Goal: Task Accomplishment & Management: Manage account settings

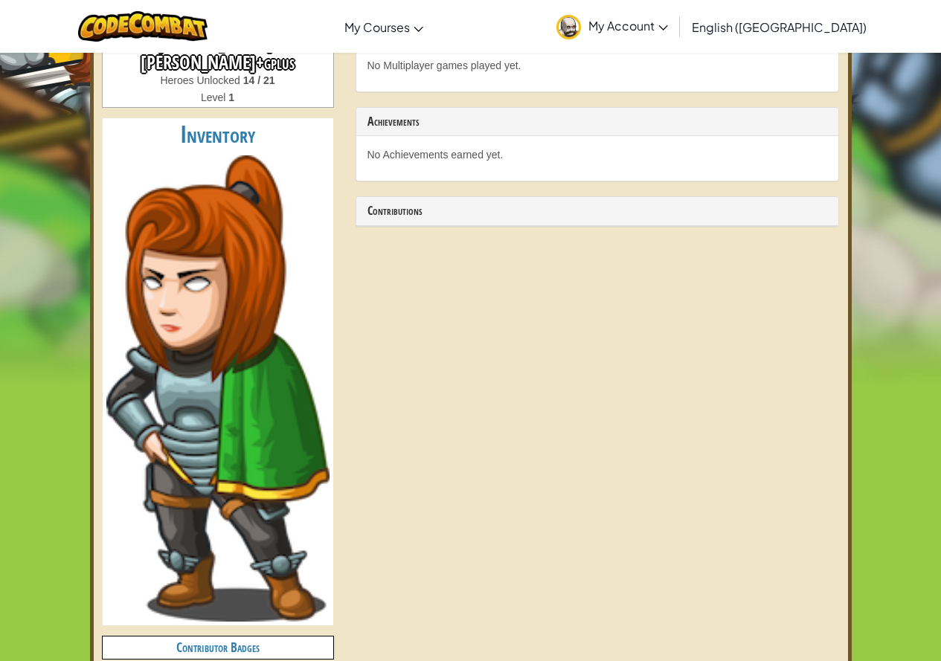
scroll to position [595, 0]
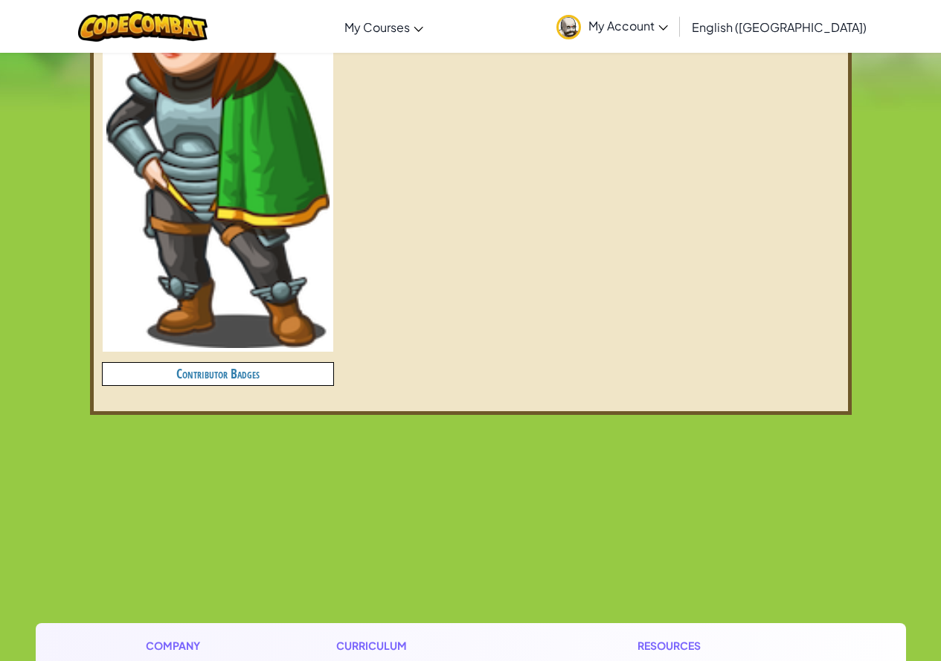
click at [202, 363] on h4 "Contributor Badges" at bounding box center [218, 374] width 231 height 22
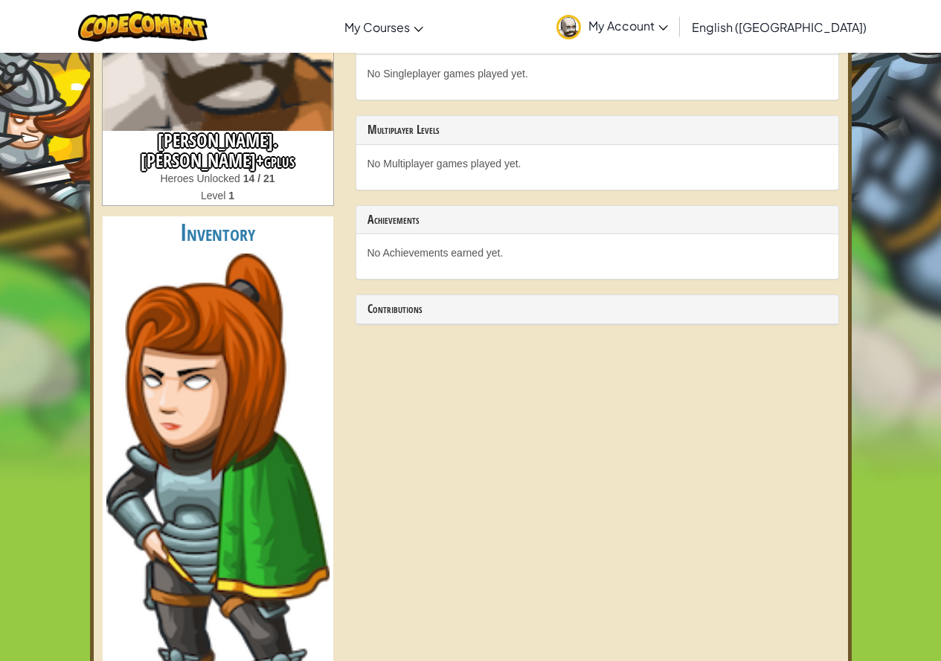
click at [214, 340] on img at bounding box center [217, 487] width 223 height 467
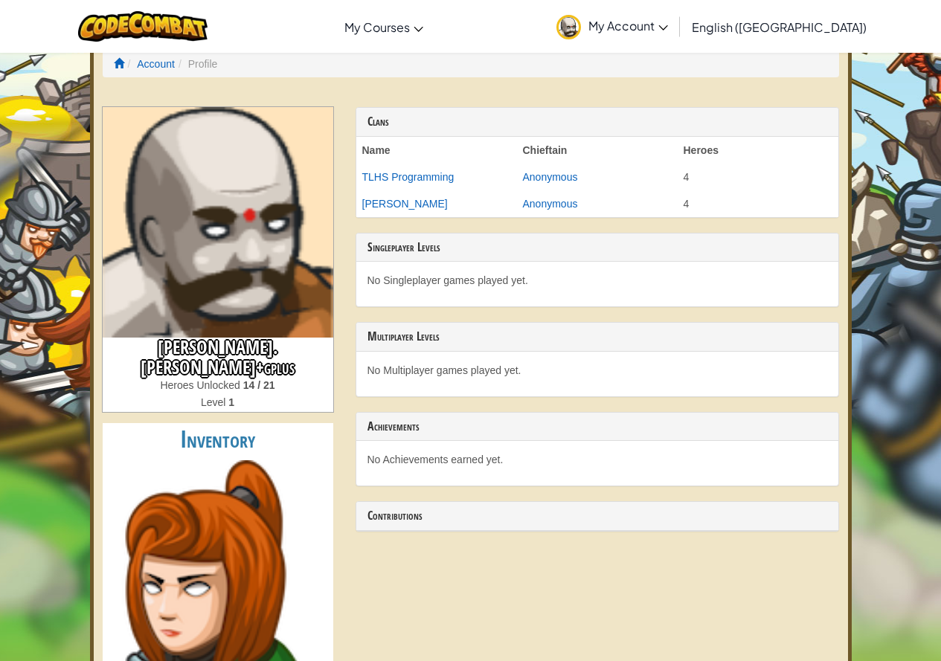
scroll to position [0, 0]
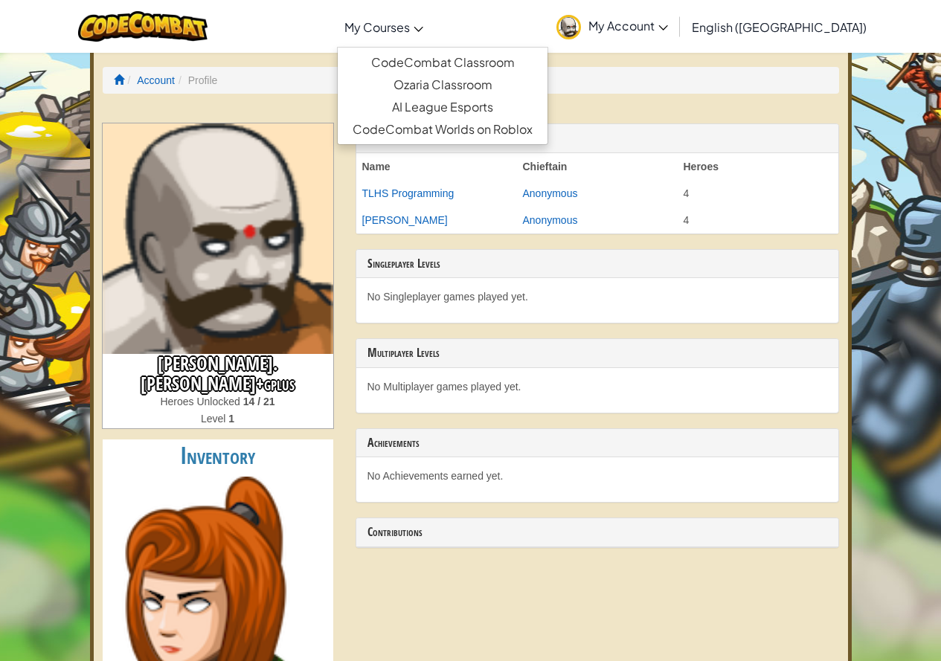
click at [410, 30] on span "My Courses" at bounding box center [376, 27] width 65 height 16
click at [443, 60] on link "CodeCombat Classroom" at bounding box center [443, 62] width 210 height 22
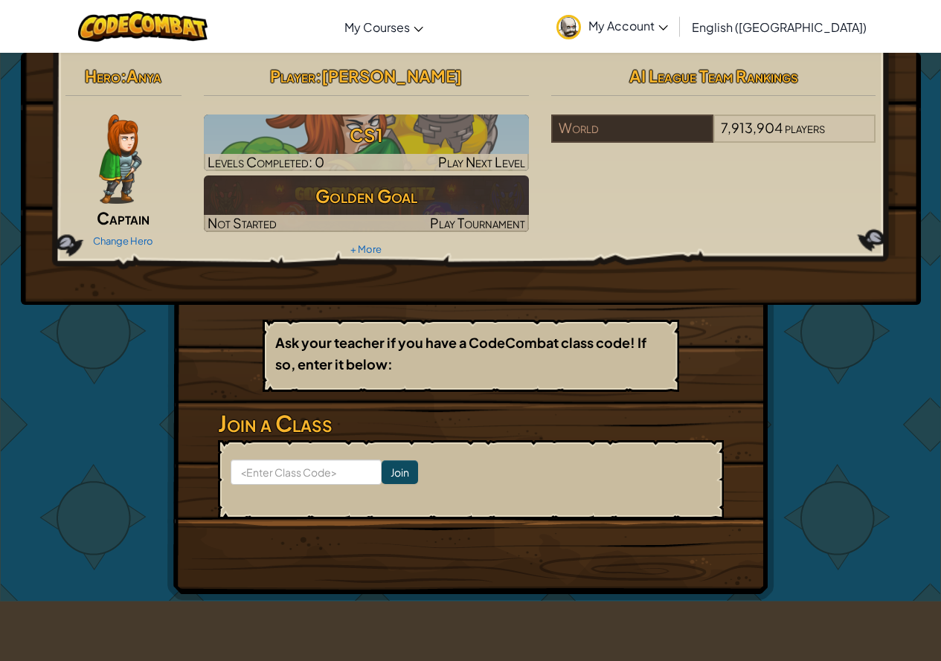
click at [668, 21] on span "My Account" at bounding box center [628, 26] width 80 height 16
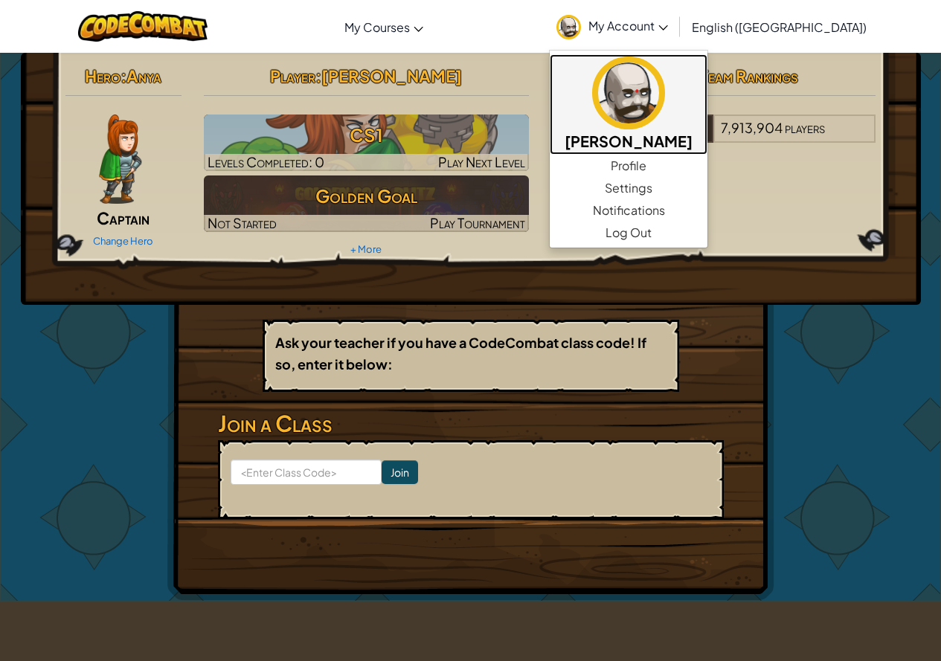
click at [665, 120] on img at bounding box center [628, 93] width 73 height 73
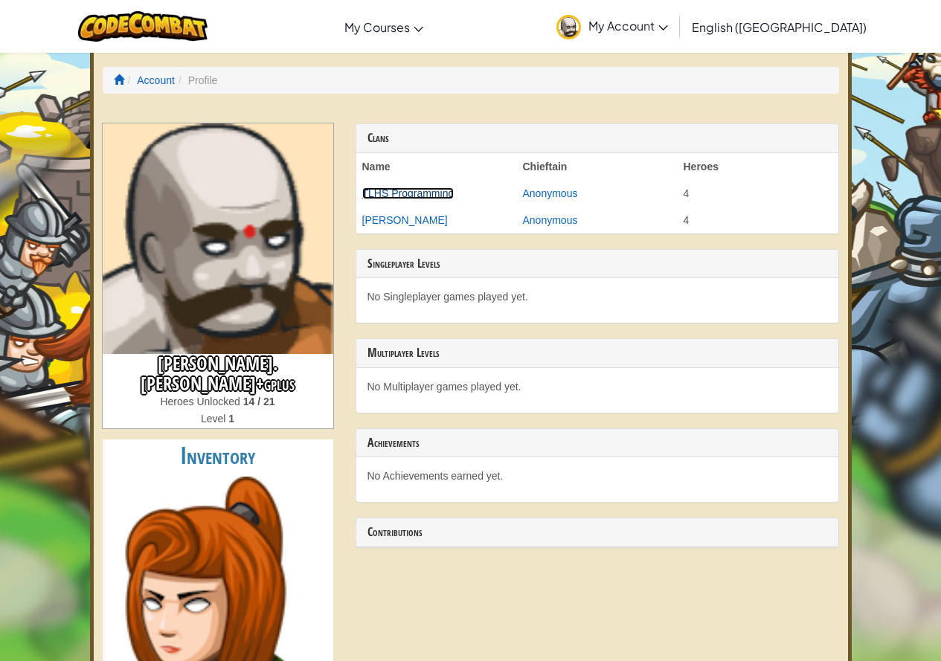
click at [421, 193] on link "TLHS Programming" at bounding box center [408, 193] width 92 height 12
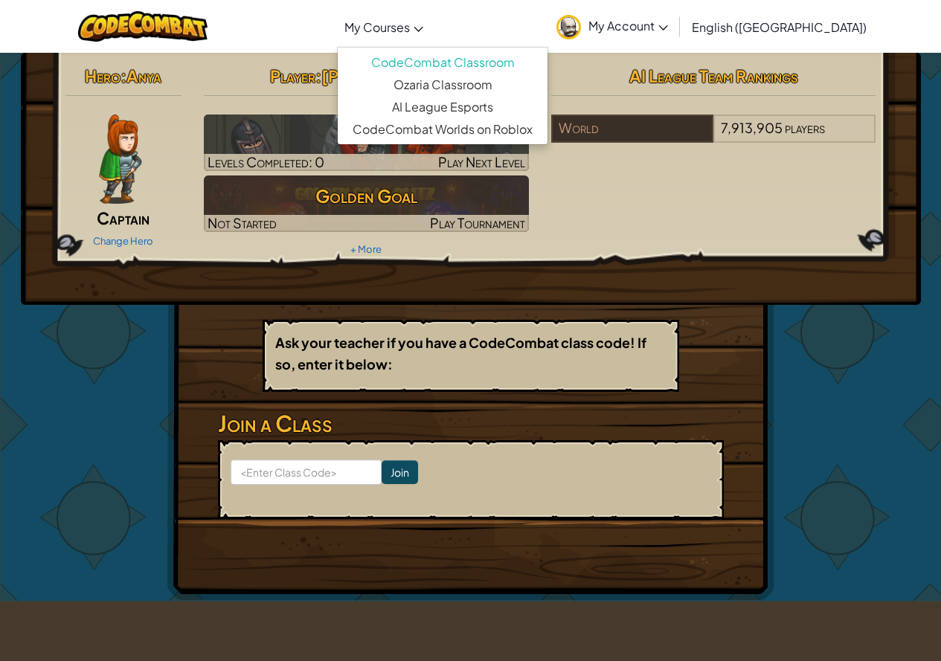
click at [413, 19] on link "My Courses" at bounding box center [384, 27] width 94 height 40
click at [422, 35] on link "My Courses" at bounding box center [384, 27] width 94 height 40
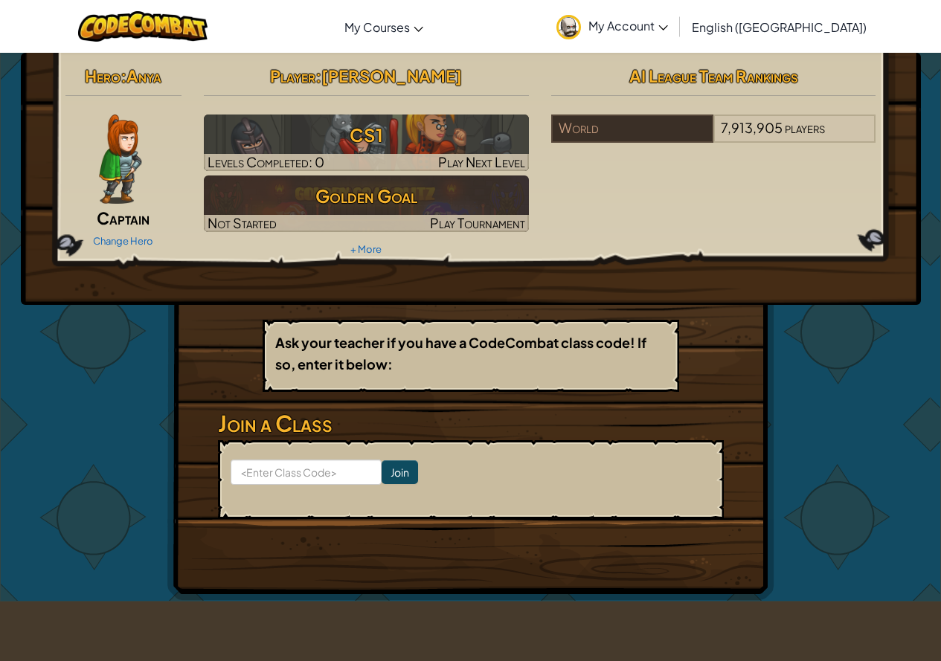
click at [113, 231] on div "Change Hero" at bounding box center [123, 240] width 117 height 24
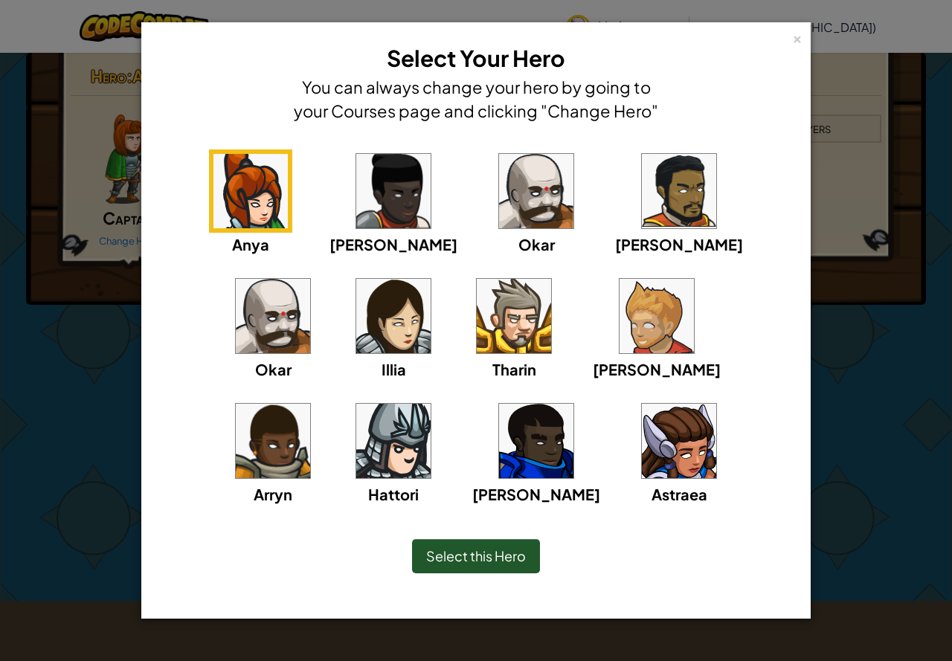
click at [642, 193] on img at bounding box center [679, 191] width 74 height 74
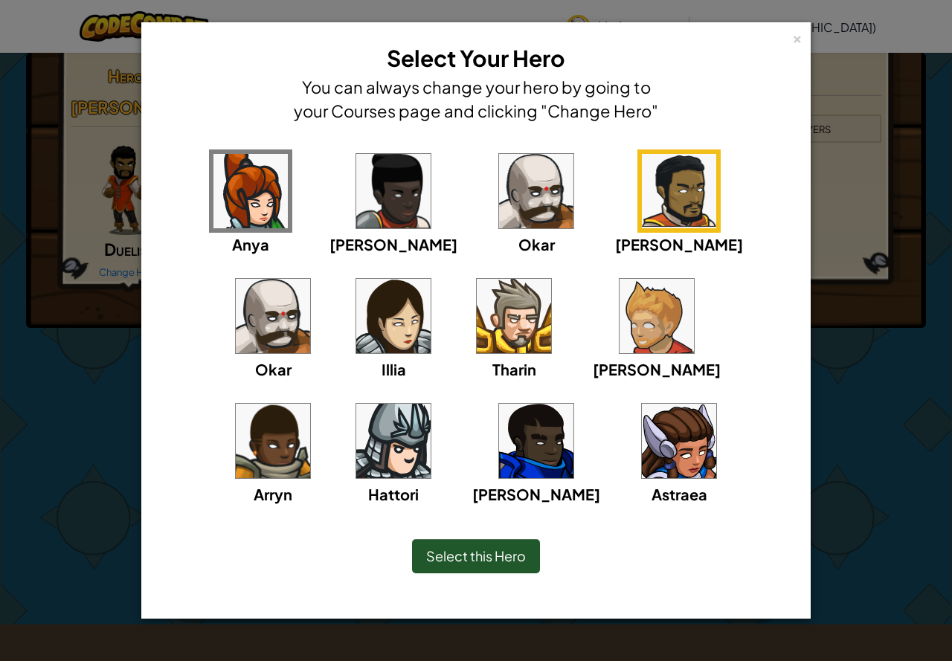
click at [478, 561] on span "Select this Hero" at bounding box center [476, 555] width 100 height 17
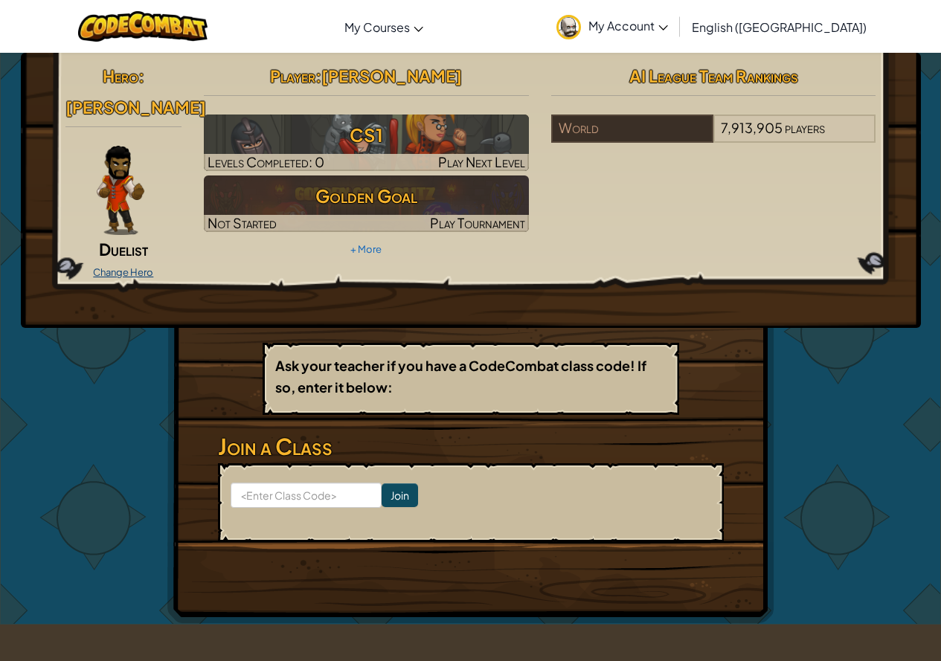
click at [132, 266] on link "Change Hero" at bounding box center [123, 272] width 60 height 12
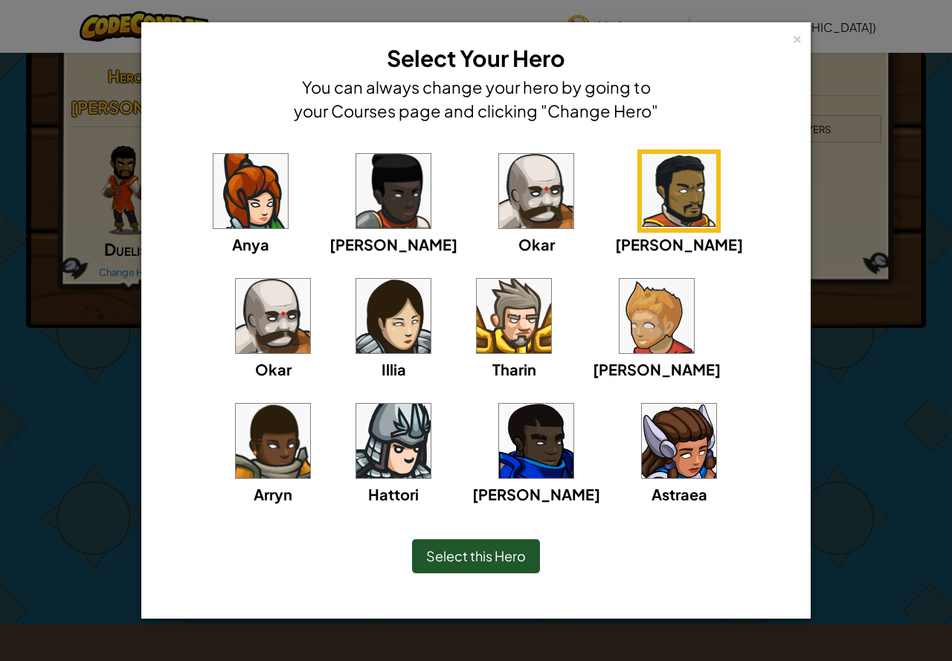
click at [499, 467] on img at bounding box center [536, 441] width 74 height 74
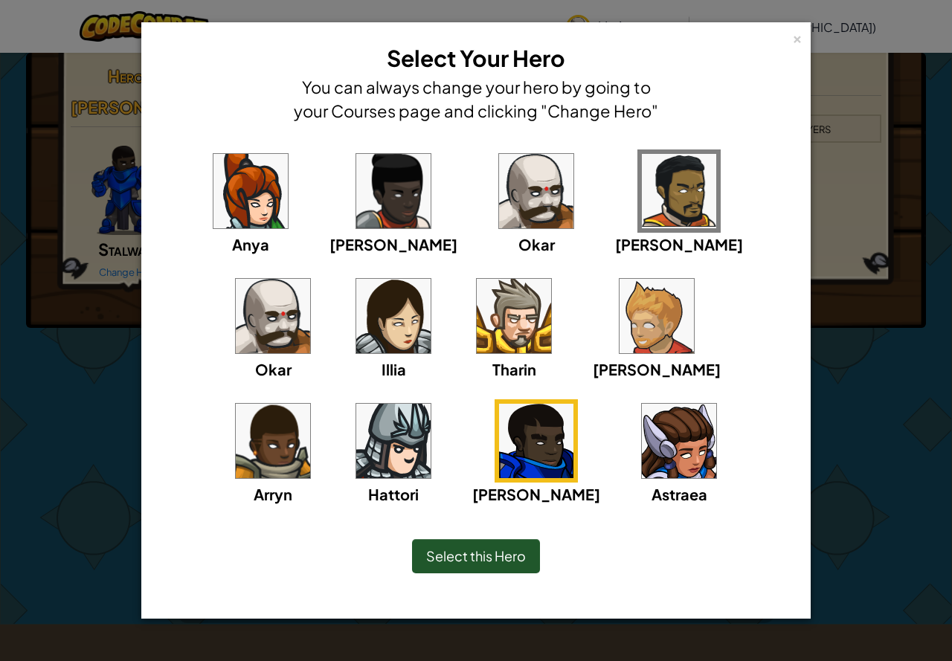
click at [489, 556] on span "Select this Hero" at bounding box center [476, 555] width 100 height 17
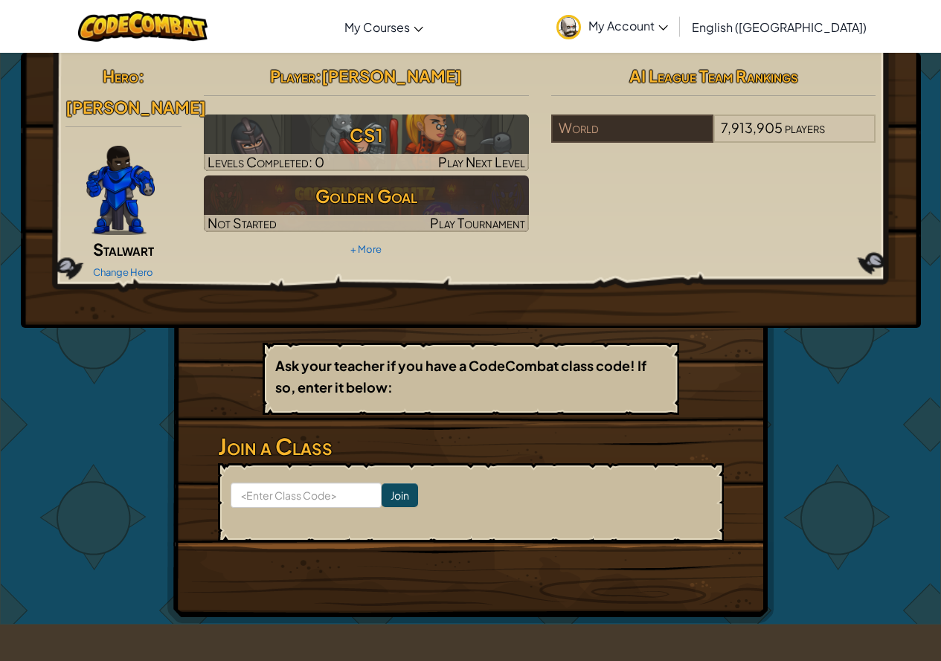
click at [141, 260] on div "Change Hero" at bounding box center [123, 272] width 117 height 24
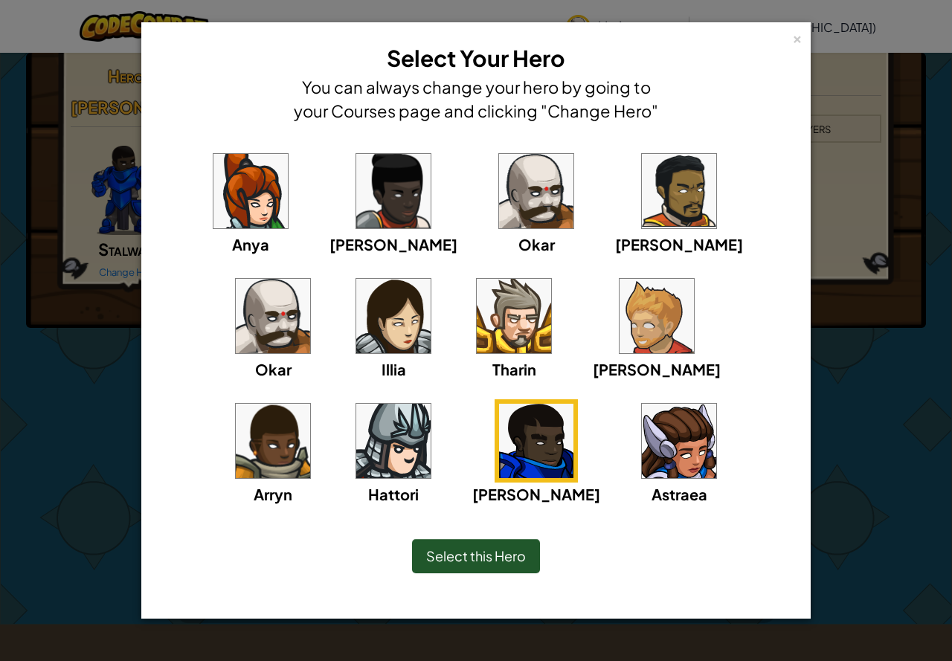
click at [642, 223] on img at bounding box center [679, 191] width 74 height 74
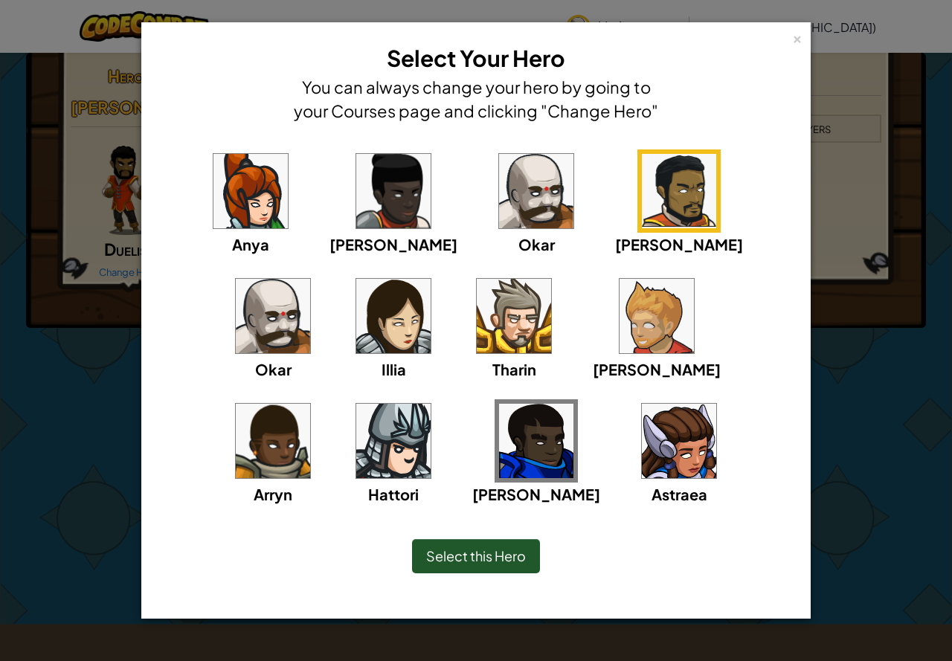
click at [504, 555] on span "Select this Hero" at bounding box center [476, 555] width 100 height 17
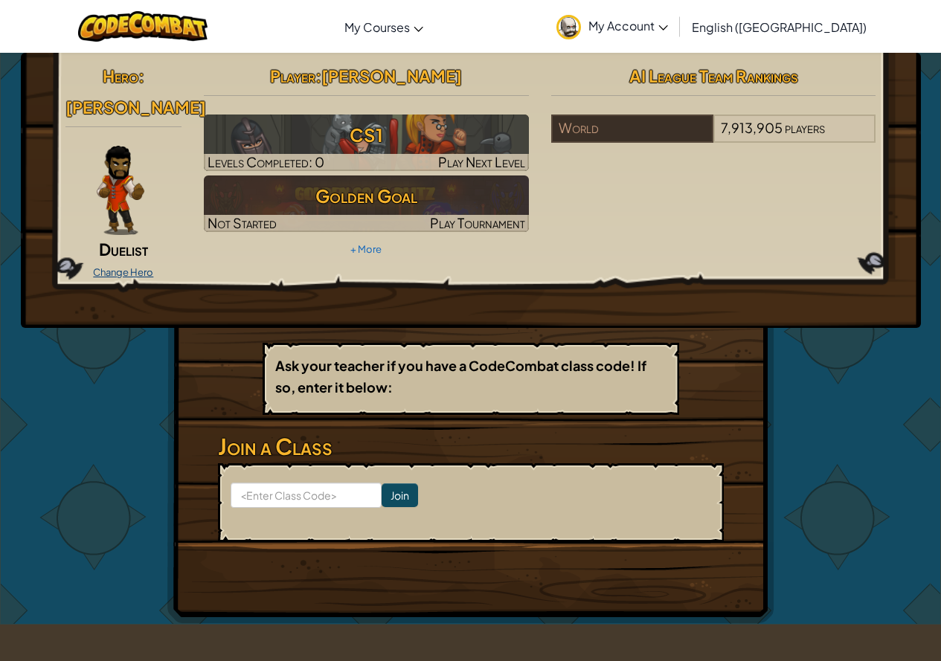
click at [143, 266] on link "Change Hero" at bounding box center [123, 272] width 60 height 12
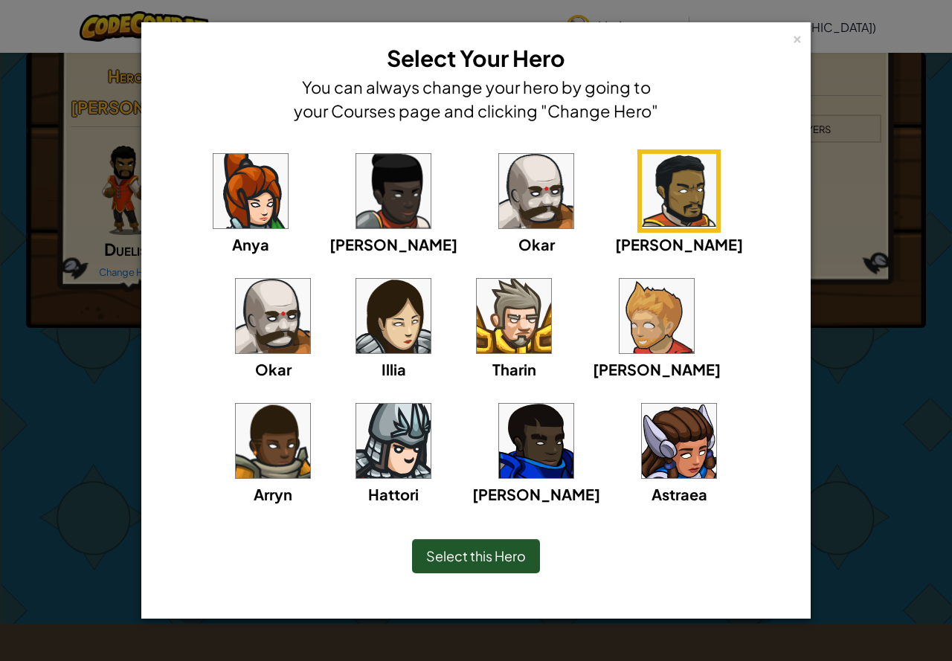
click at [499, 221] on img at bounding box center [536, 191] width 74 height 74
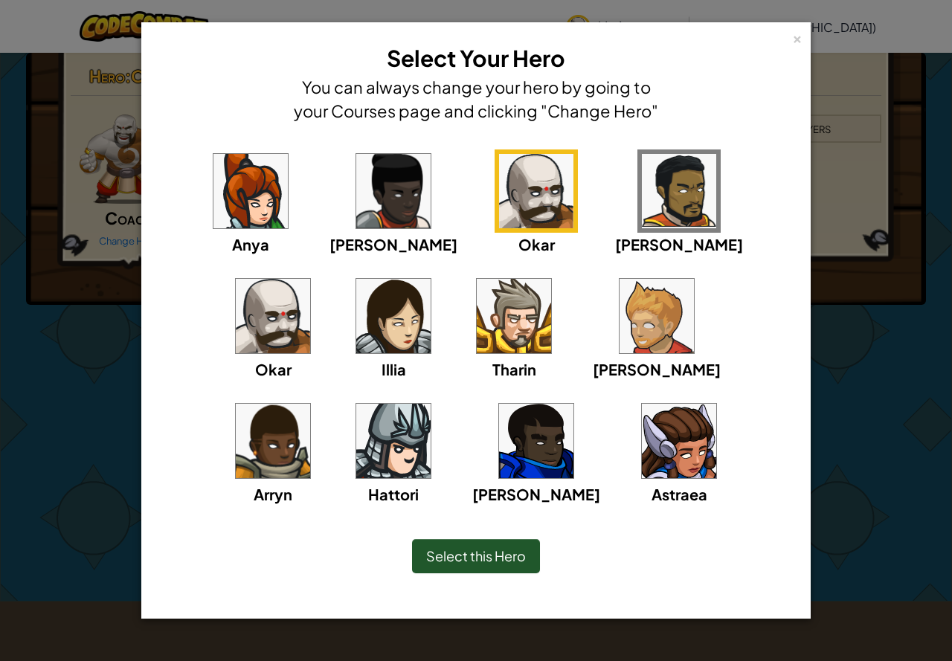
click at [470, 550] on span "Select this Hero" at bounding box center [476, 555] width 100 height 17
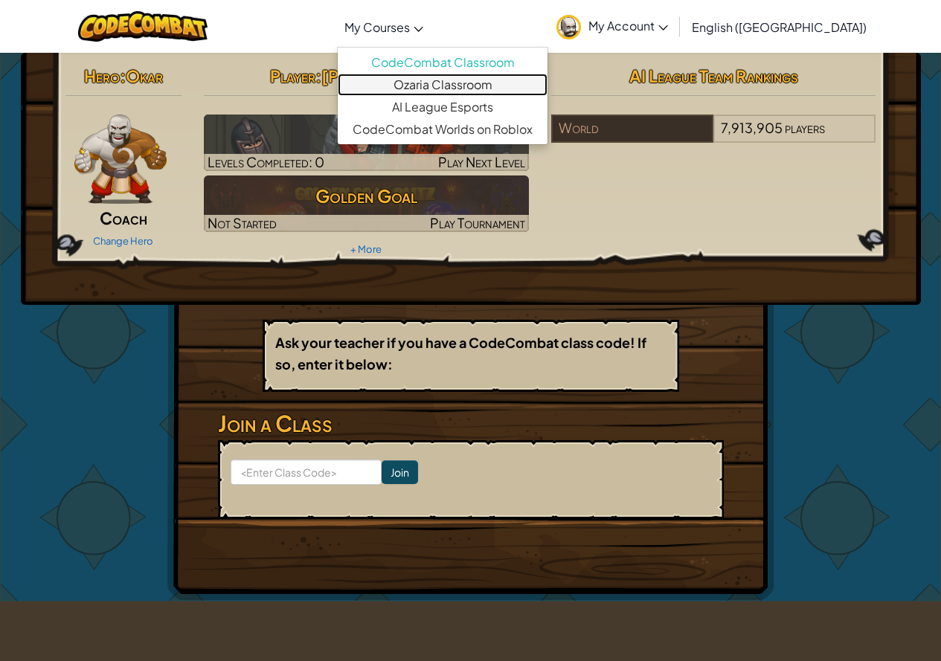
click at [477, 83] on link "Ozaria Classroom" at bounding box center [443, 85] width 210 height 22
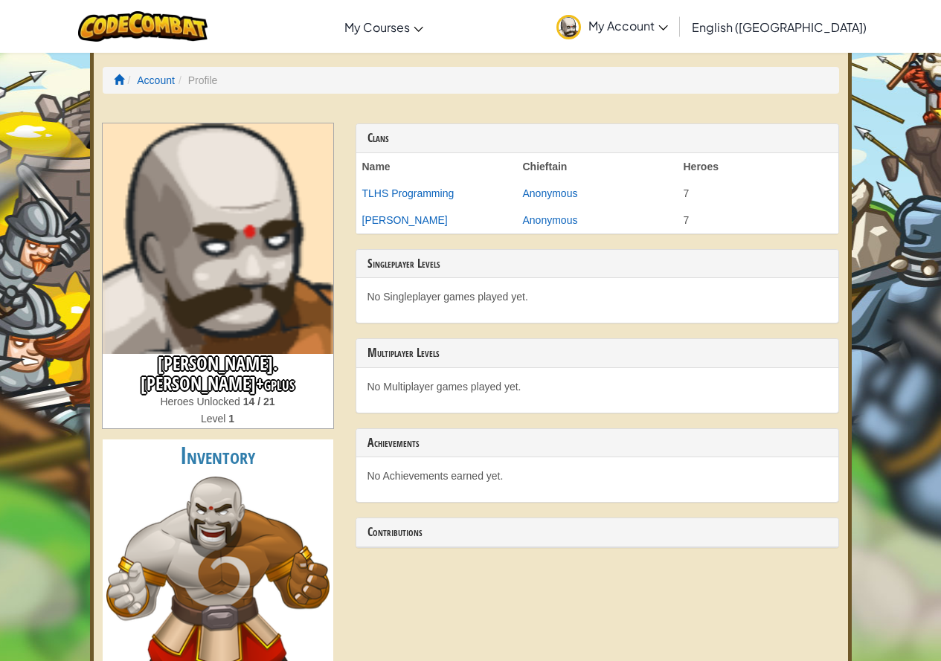
click at [245, 263] on img at bounding box center [218, 238] width 231 height 231
click at [186, 17] on img at bounding box center [143, 26] width 130 height 30
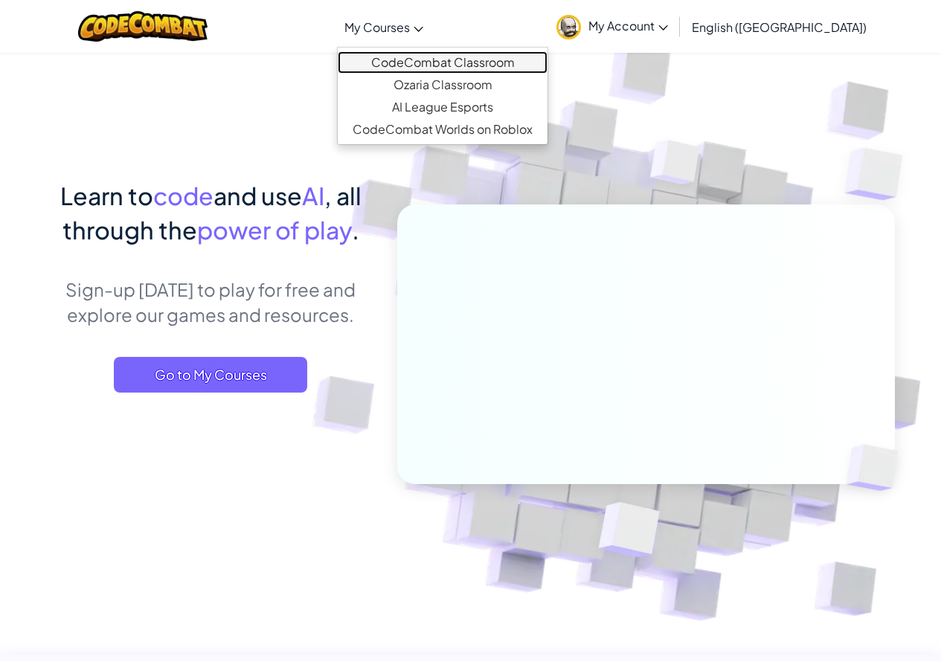
click at [467, 66] on link "CodeCombat Classroom" at bounding box center [443, 62] width 210 height 22
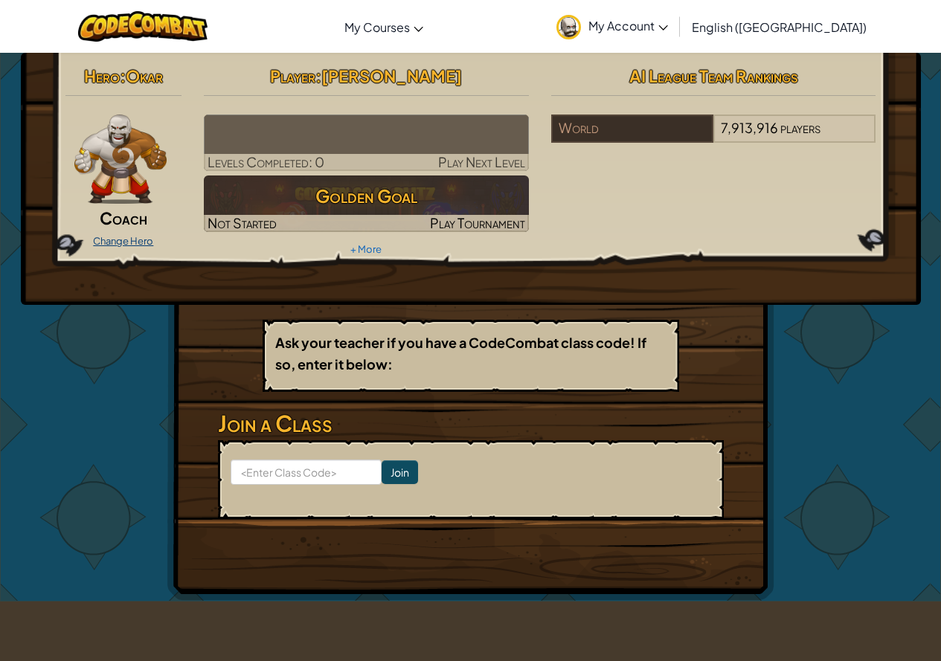
click at [132, 238] on link "Change Hero" at bounding box center [123, 241] width 60 height 12
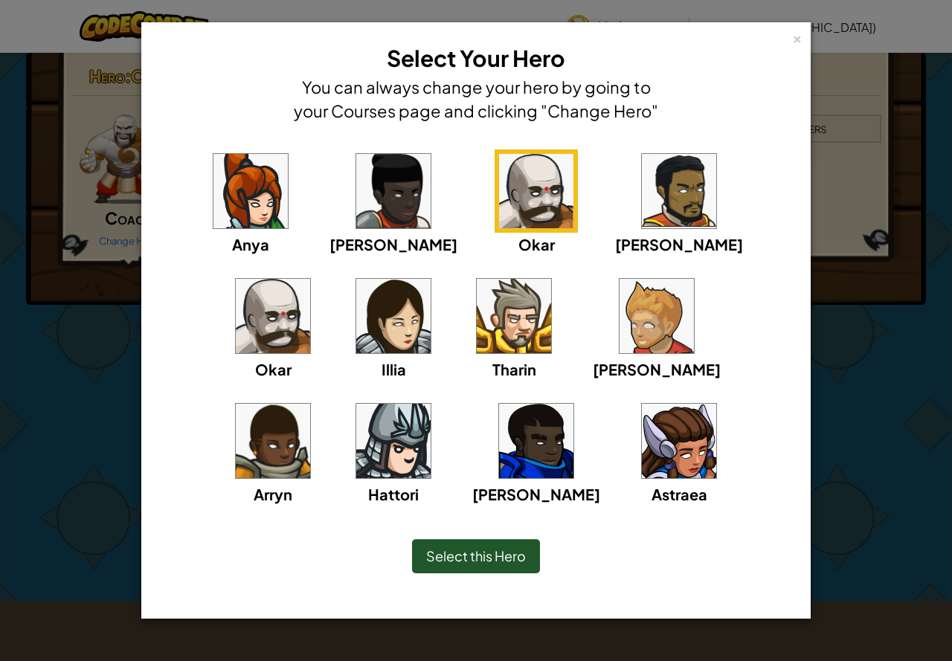
click at [642, 210] on img at bounding box center [679, 191] width 74 height 74
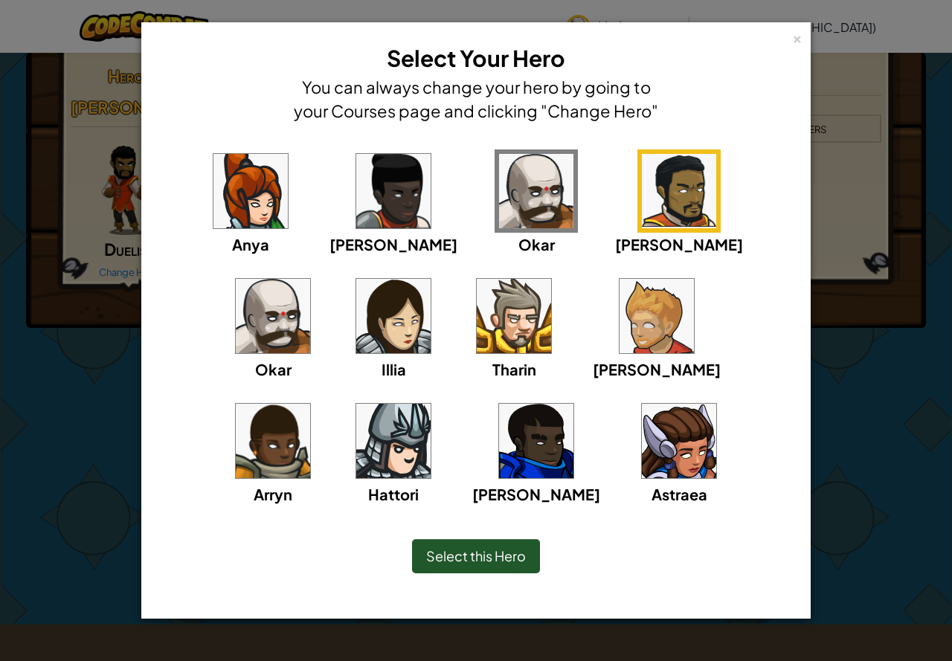
click at [499, 417] on img at bounding box center [536, 441] width 74 height 74
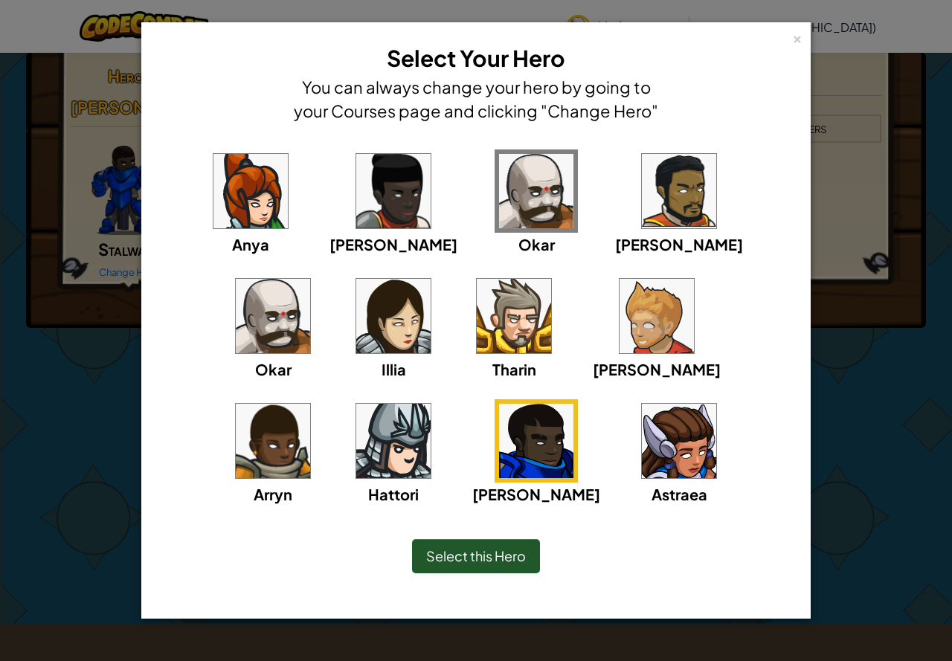
click at [640, 213] on div "[PERSON_NAME] [PERSON_NAME] [PERSON_NAME] Arryn [PERSON_NAME]" at bounding box center [475, 336] width 623 height 375
drag, startPoint x: 606, startPoint y: 231, endPoint x: 597, endPoint y: 240, distance: 12.6
click at [615, 239] on div "[PERSON_NAME]" at bounding box center [679, 202] width 128 height 106
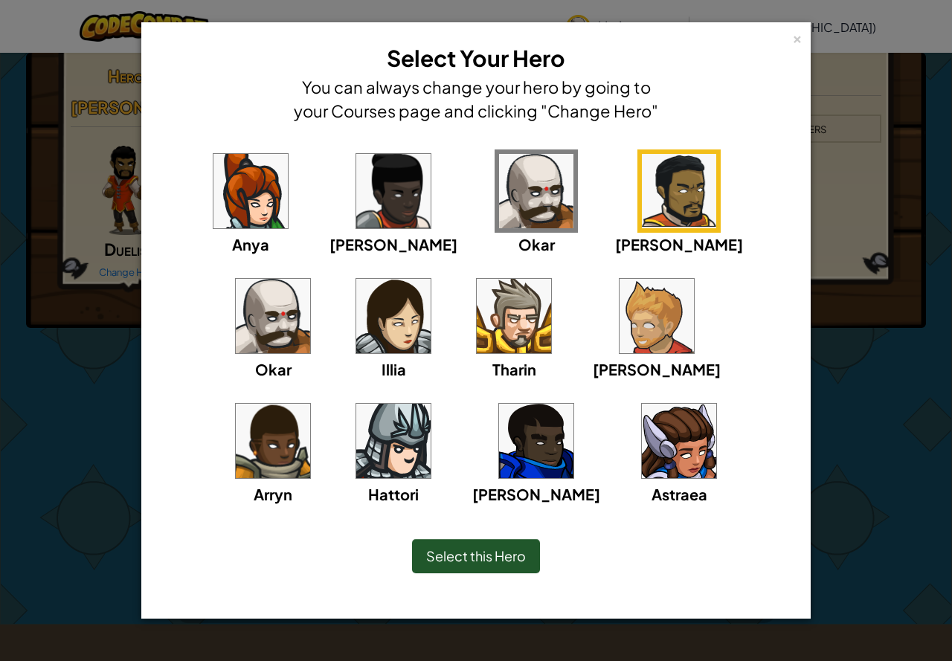
click at [488, 558] on span "Select this Hero" at bounding box center [476, 555] width 100 height 17
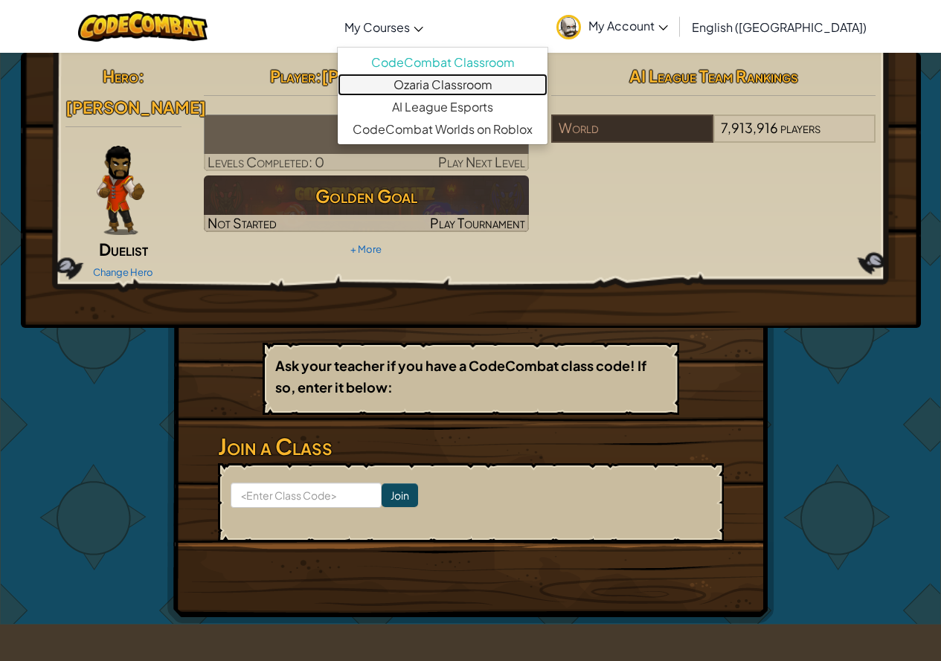
click at [471, 77] on link "Ozaria Classroom" at bounding box center [443, 85] width 210 height 22
